Goal: Transaction & Acquisition: Purchase product/service

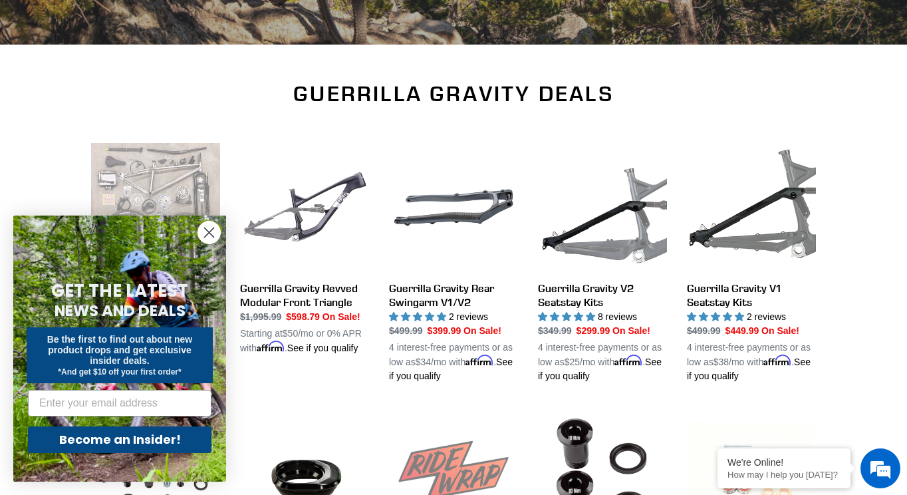
click at [211, 229] on icon "Close dialog" at bounding box center [209, 232] width 9 height 9
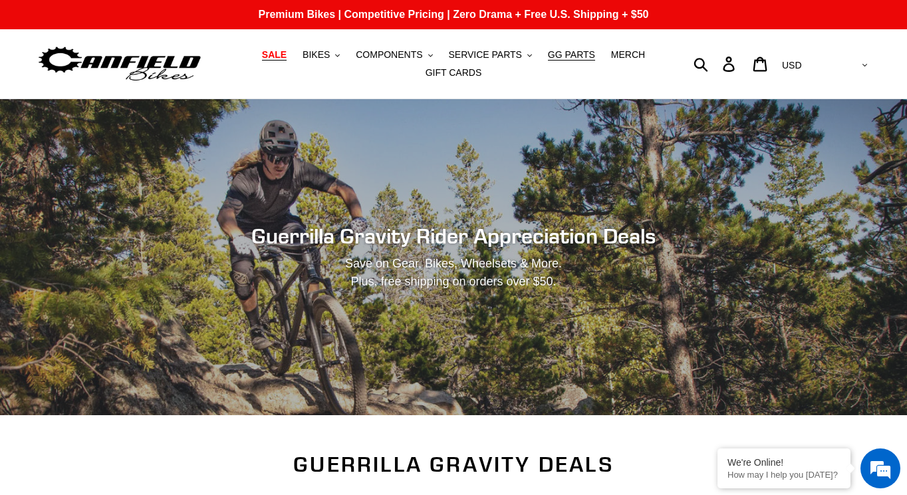
click at [283, 59] on span "SALE" at bounding box center [274, 54] width 25 height 11
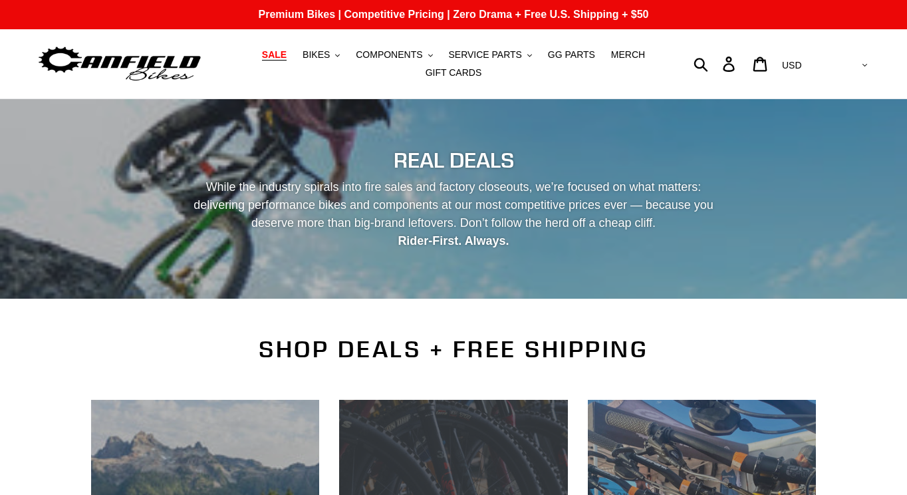
scroll to position [283, 0]
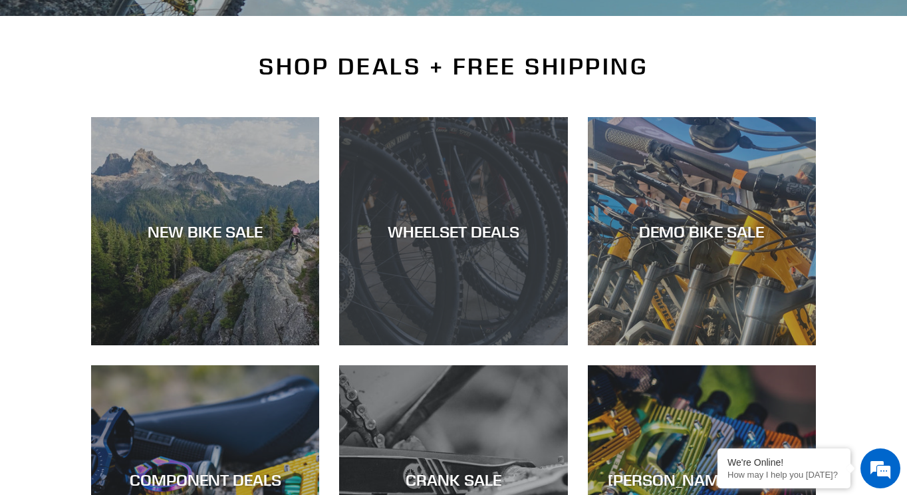
click at [424, 345] on div "WHEELSET DEALS" at bounding box center [453, 345] width 228 height 0
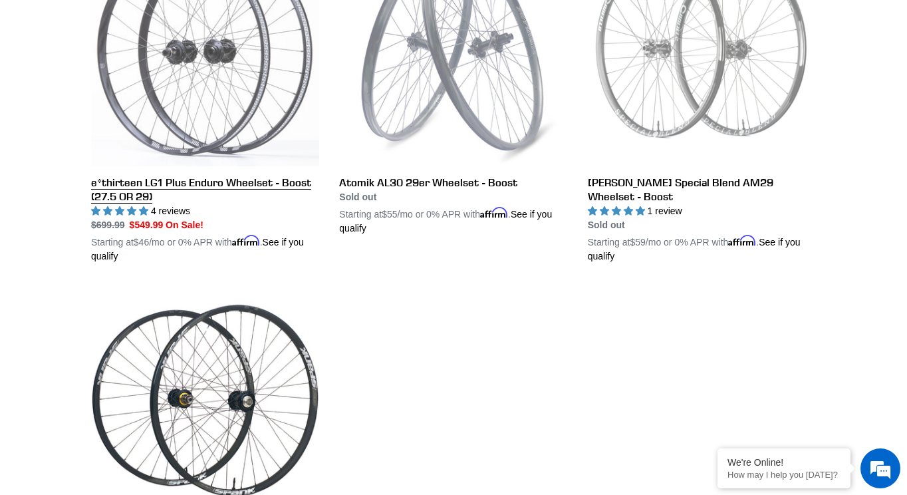
scroll to position [454, 0]
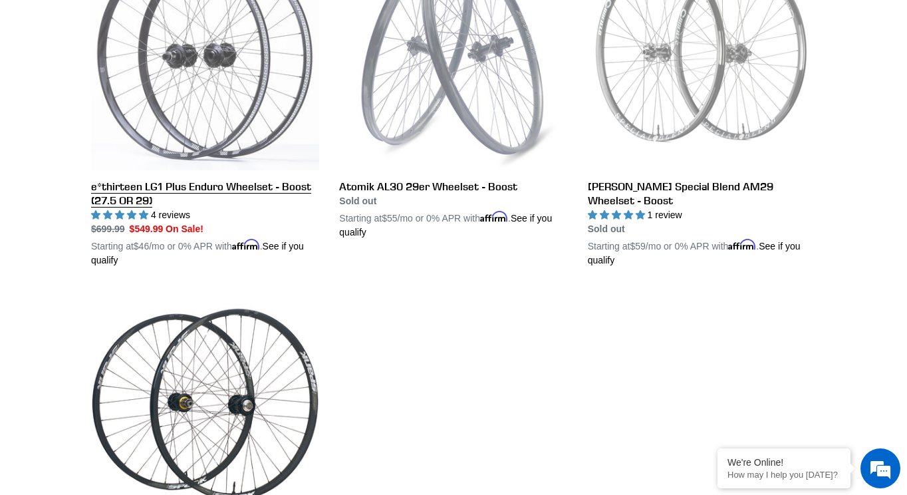
click at [230, 113] on link "e*thirteen LG1 Plus Enduro Wheelset - Boost (27.5 OR 29)" at bounding box center [205, 104] width 228 height 325
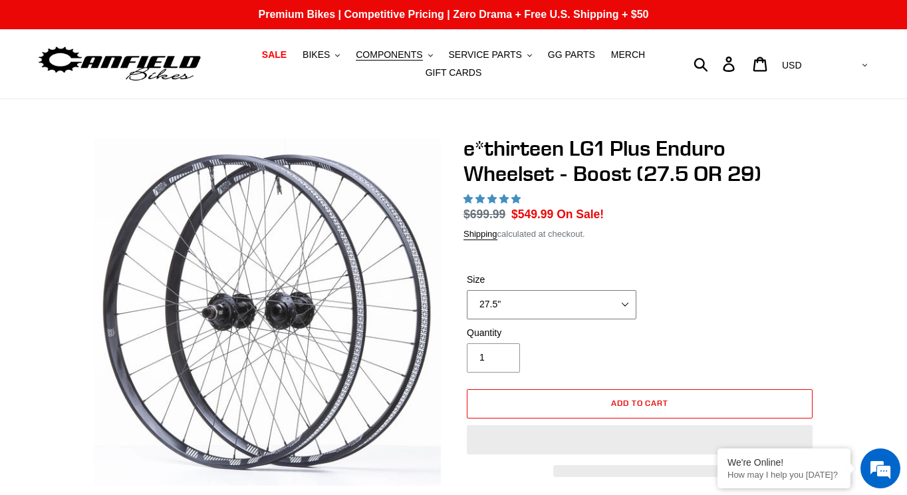
click at [566, 290] on select "27.5" 29"" at bounding box center [552, 304] width 170 height 29
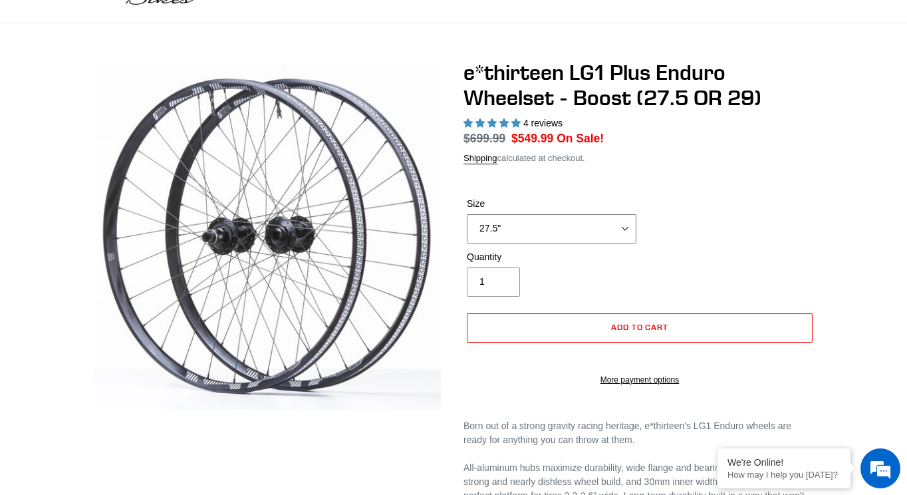
select select "highest-rating"
select select "29""
